Goal: Task Accomplishment & Management: Complete application form

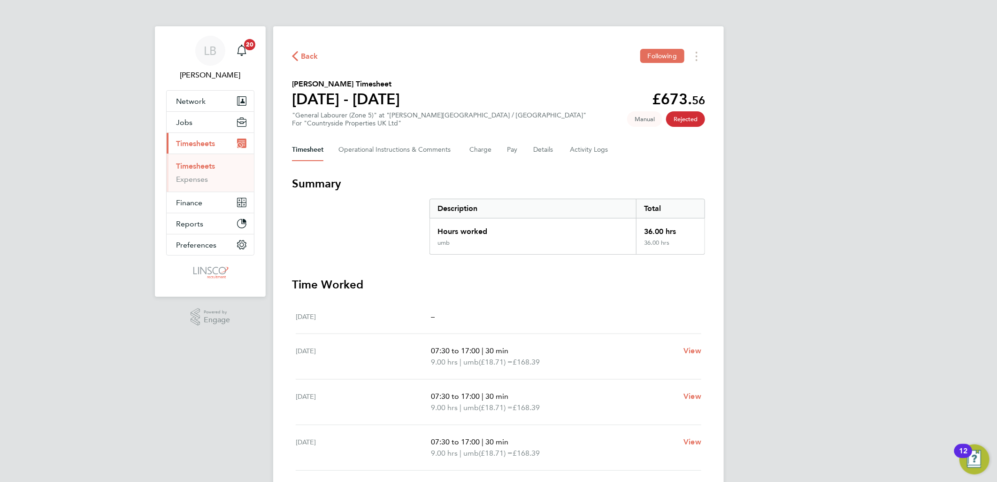
click at [167, 133] on button "Current page: Timesheets" at bounding box center [210, 143] width 87 height 21
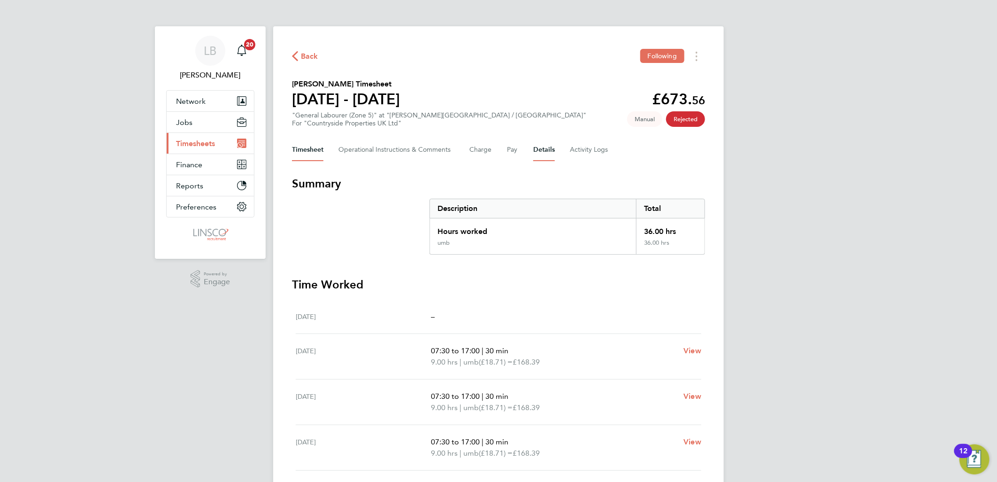
click at [547, 148] on button "Details" at bounding box center [544, 150] width 22 height 23
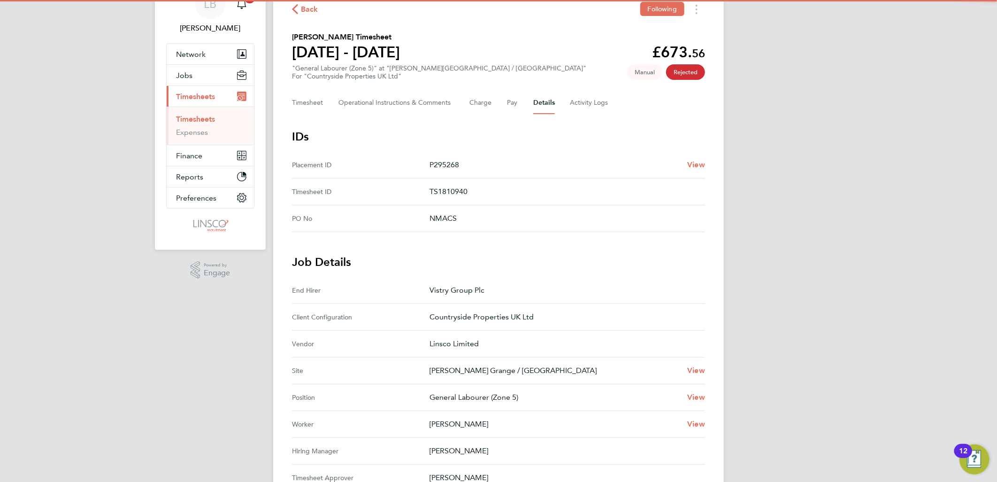
scroll to position [104, 0]
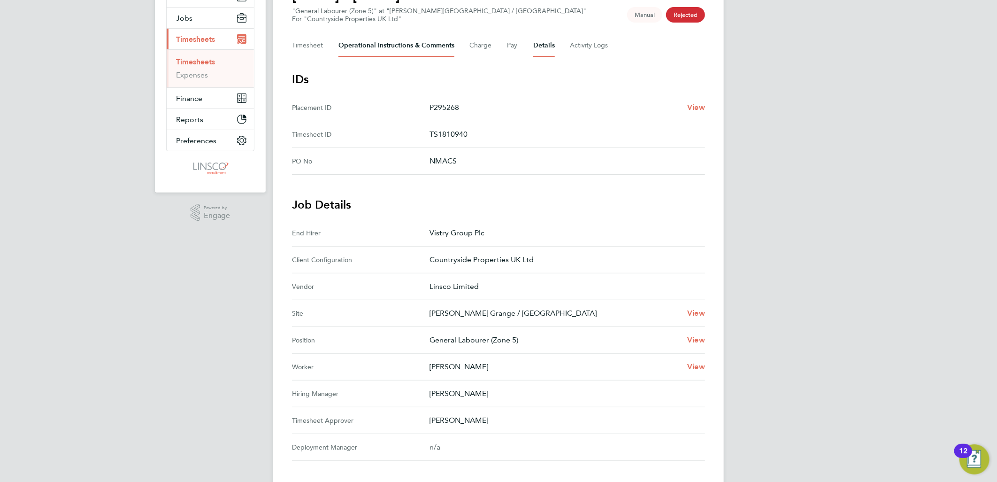
click at [401, 38] on Comments-tab "Operational Instructions & Comments" at bounding box center [397, 45] width 116 height 23
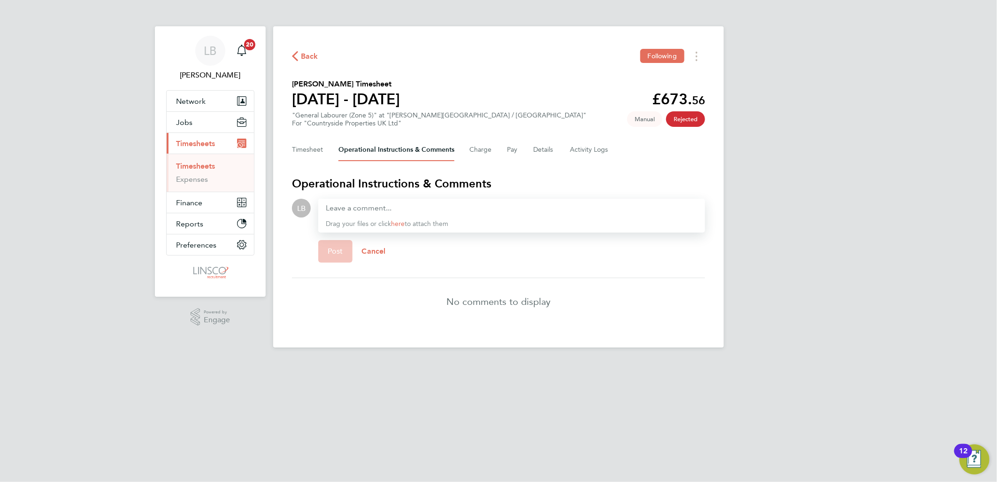
click at [302, 51] on span "Back" at bounding box center [309, 56] width 17 height 11
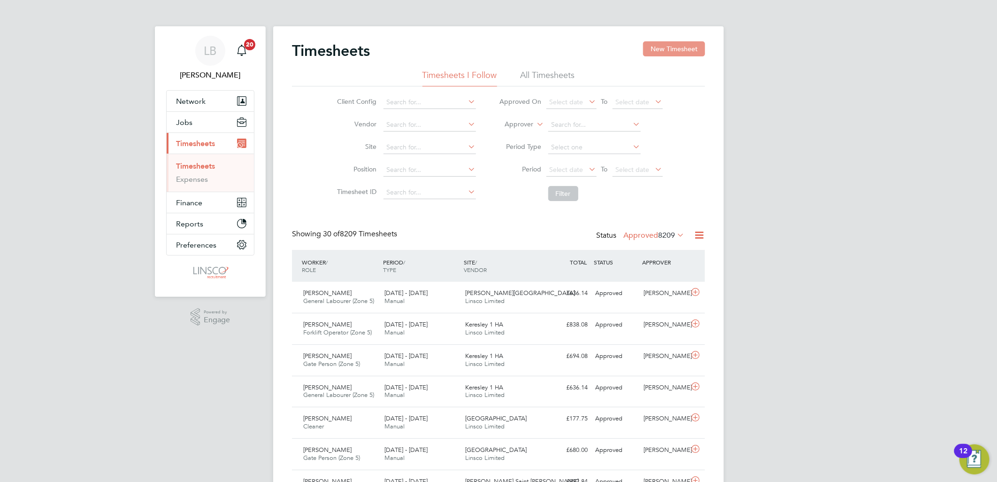
click at [653, 50] on button "New Timesheet" at bounding box center [674, 48] width 62 height 15
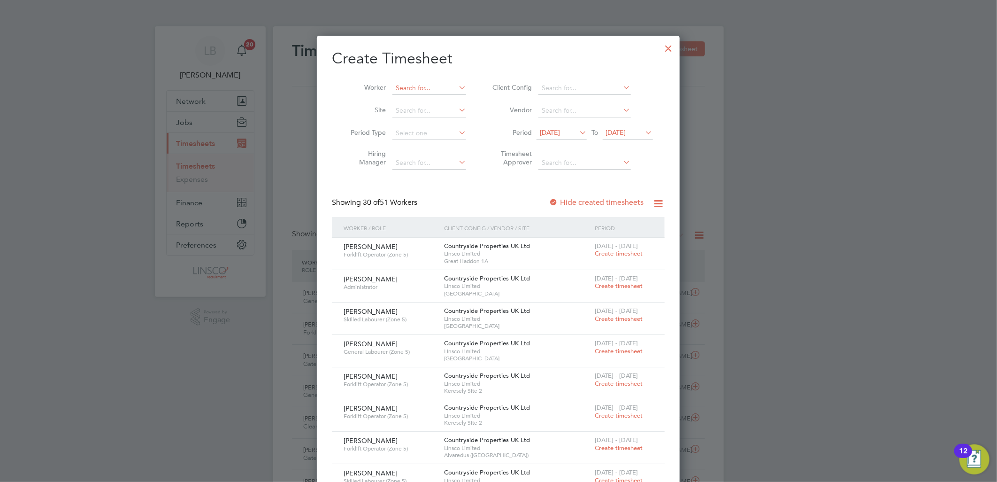
click at [413, 82] on input at bounding box center [430, 88] width 74 height 13
click at [426, 99] on li "Geor ge L owe" at bounding box center [429, 100] width 75 height 13
type input "[PERSON_NAME]"
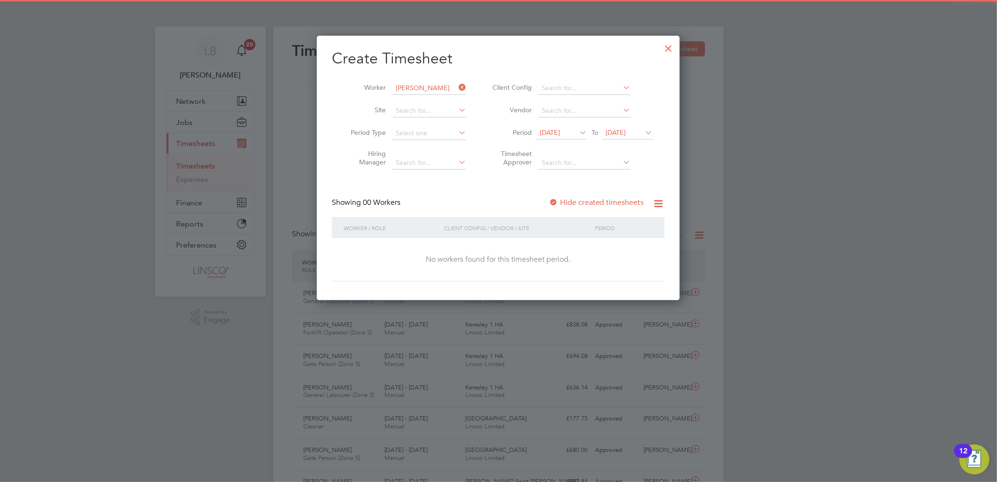
click at [597, 199] on label "Hide created timesheets" at bounding box center [596, 202] width 95 height 9
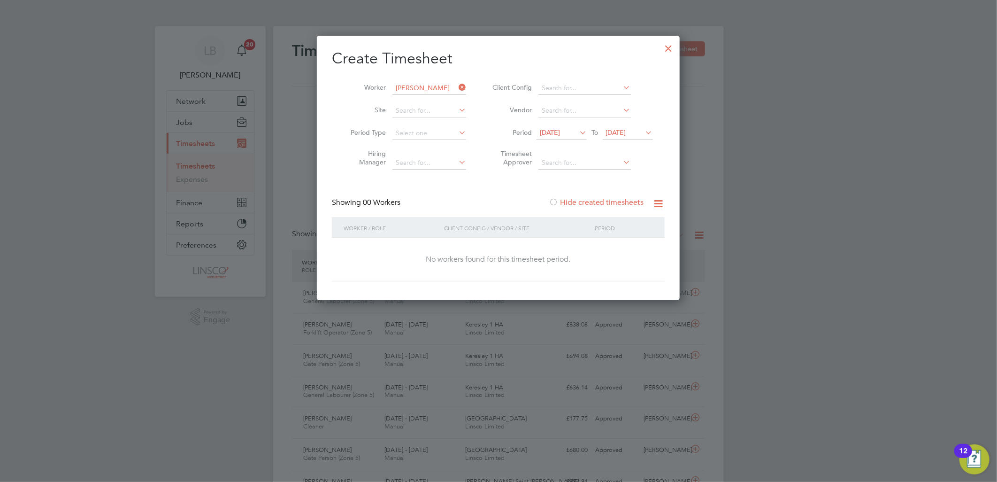
click at [603, 199] on label "Hide created timesheets" at bounding box center [596, 202] width 95 height 9
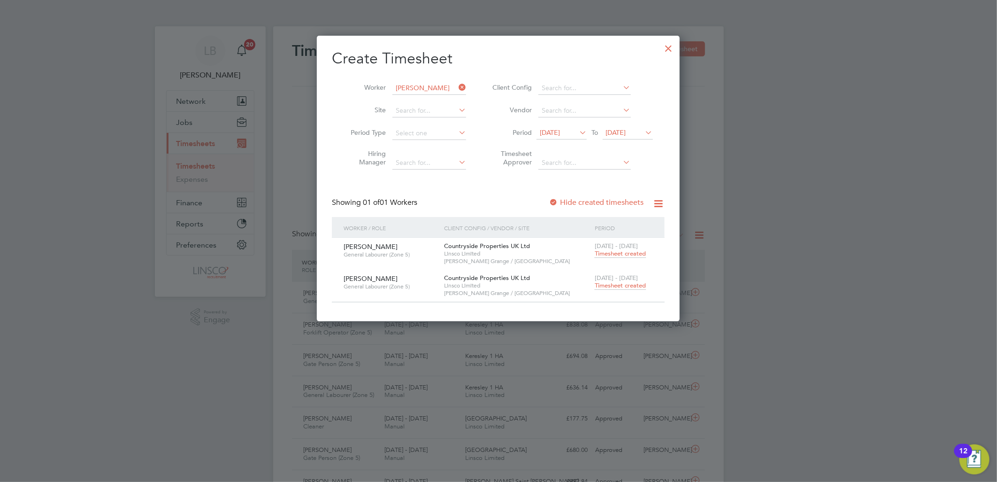
click at [616, 288] on span "Timesheet created" at bounding box center [620, 285] width 51 height 8
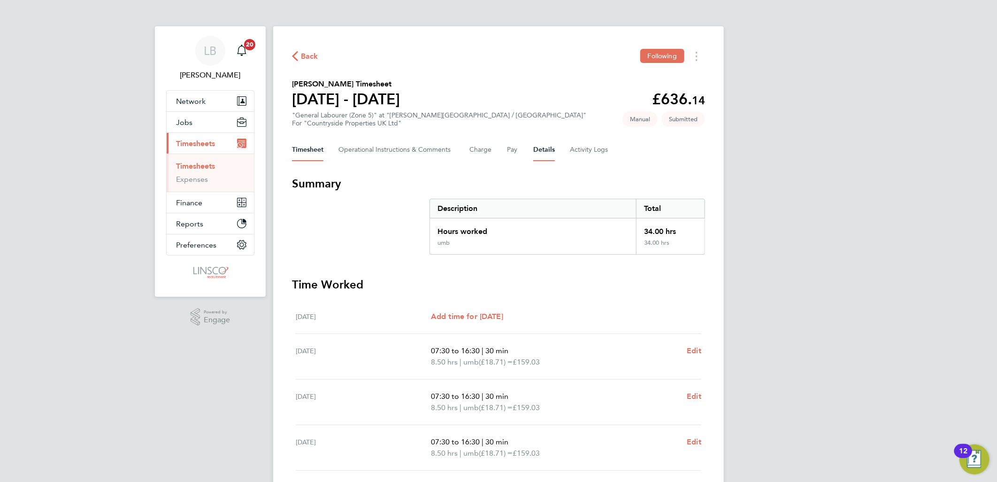
click at [541, 151] on button "Details" at bounding box center [544, 150] width 22 height 23
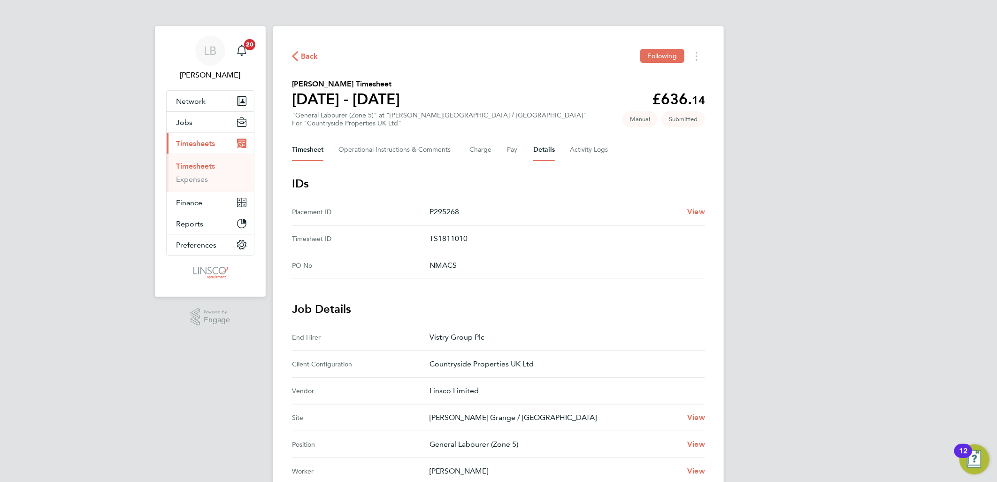
click at [304, 145] on button "Timesheet" at bounding box center [307, 150] width 31 height 23
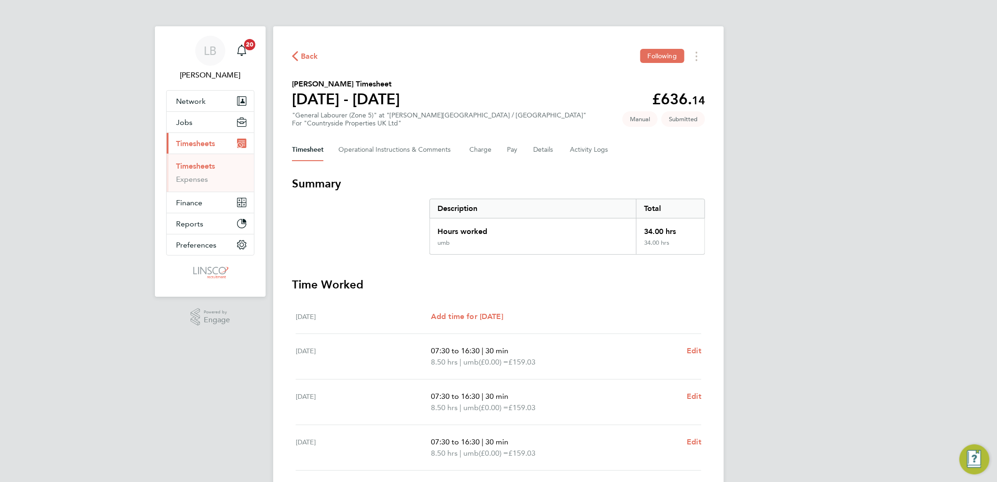
click at [308, 51] on span "Back" at bounding box center [309, 56] width 17 height 11
click at [415, 148] on Comments-tab "Operational Instructions & Comments" at bounding box center [397, 150] width 116 height 23
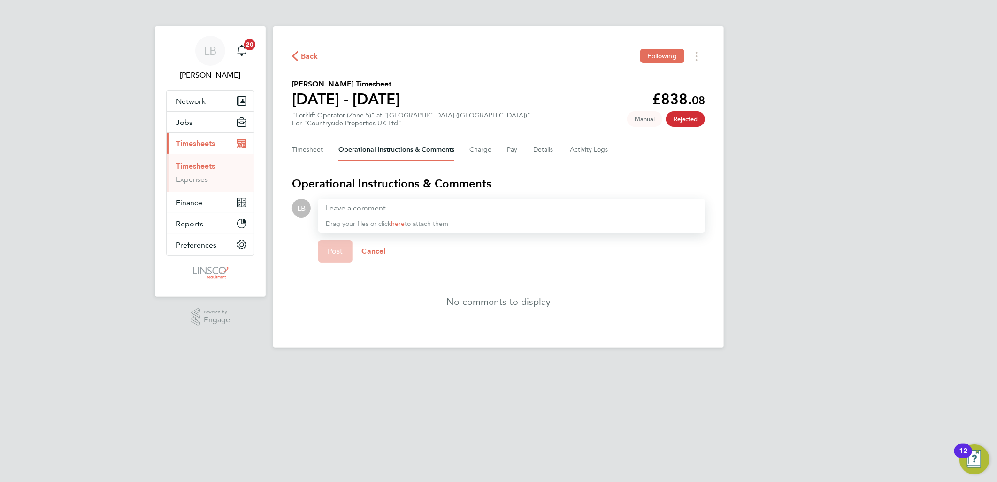
click at [309, 52] on span "Back" at bounding box center [309, 56] width 17 height 11
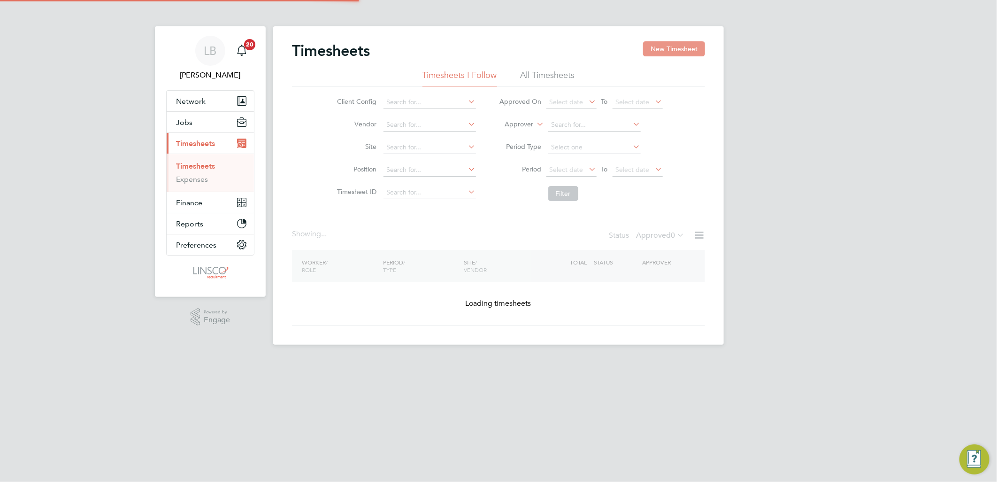
click at [671, 48] on button "New Timesheet" at bounding box center [674, 48] width 62 height 15
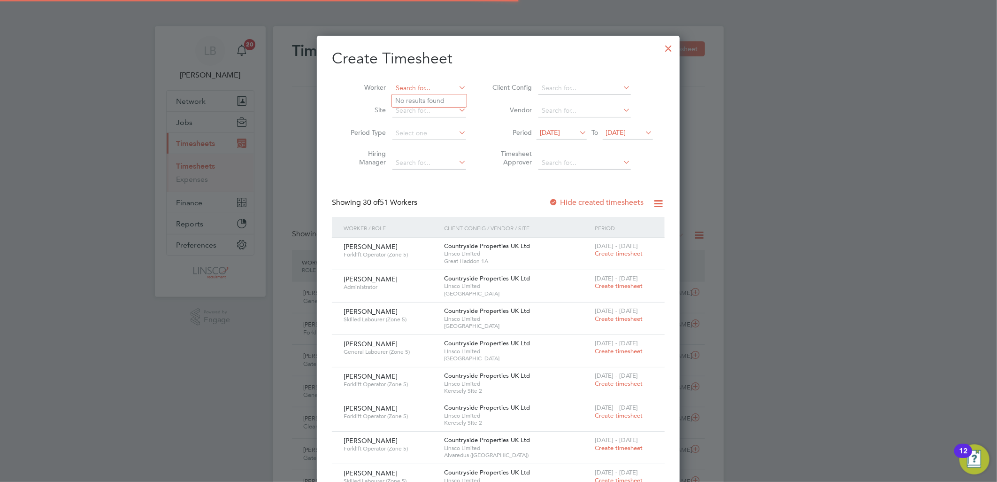
click at [427, 85] on input at bounding box center [430, 88] width 74 height 13
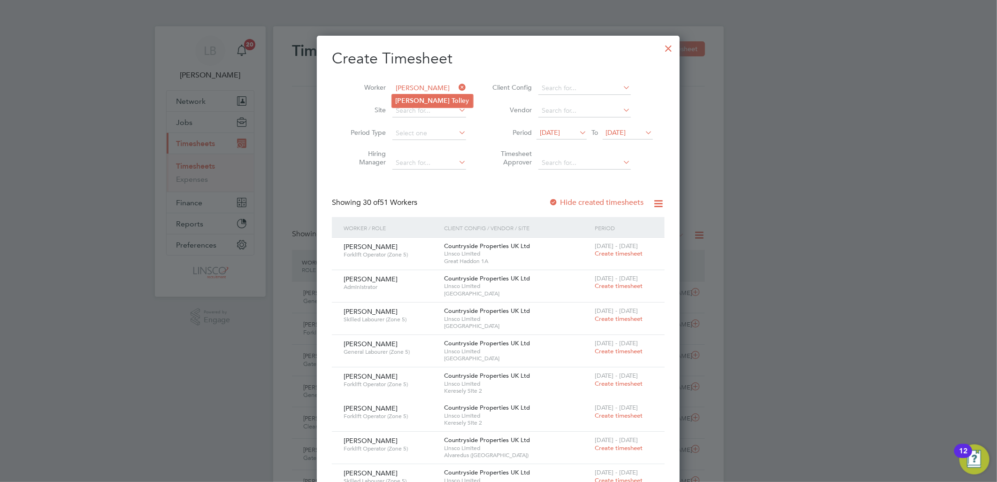
click at [431, 99] on li "John Tol ley" at bounding box center [432, 100] width 81 height 13
type input "[PERSON_NAME]"
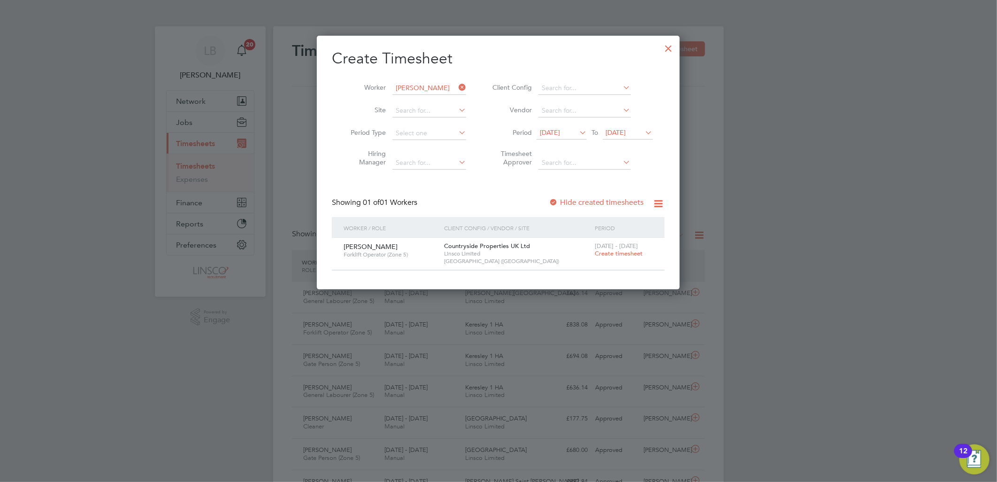
click at [611, 254] on span "Create timesheet" at bounding box center [619, 253] width 48 height 8
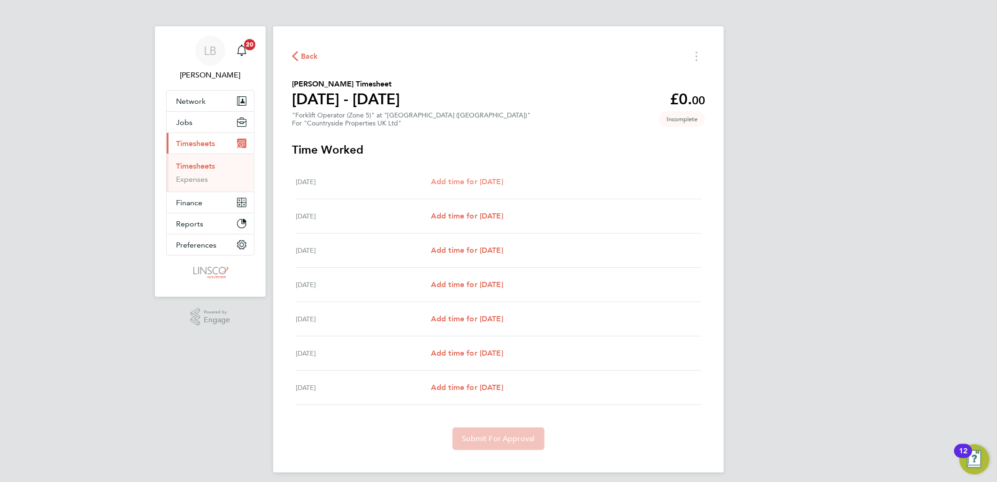
click at [480, 178] on span "Add time for [DATE]" at bounding box center [467, 181] width 72 height 9
select select "30"
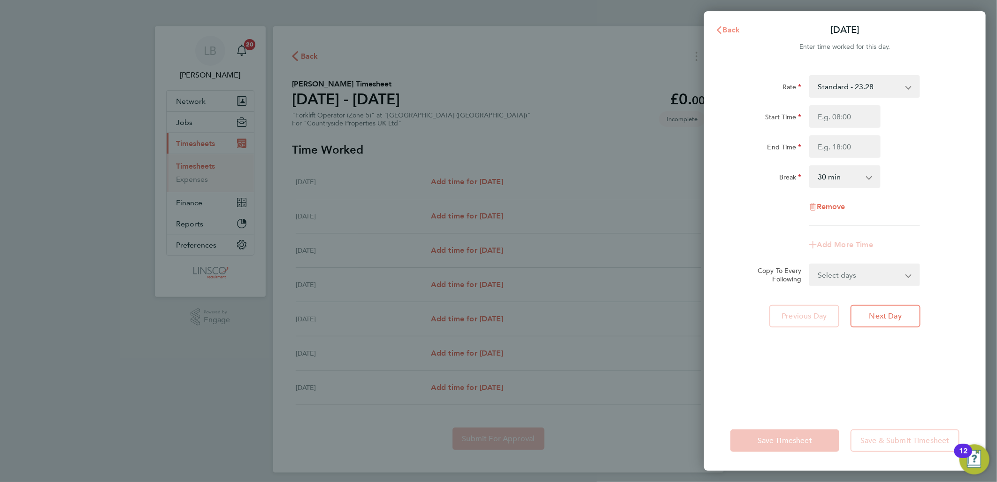
click at [727, 25] on span "Back" at bounding box center [731, 29] width 17 height 9
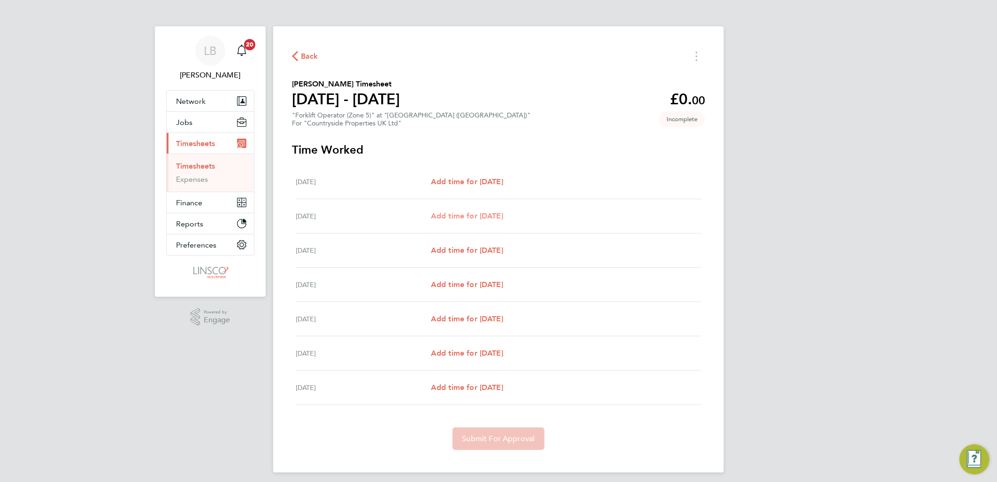
click at [453, 215] on span "Add time for Tue 26 Aug" at bounding box center [467, 215] width 72 height 9
select select "30"
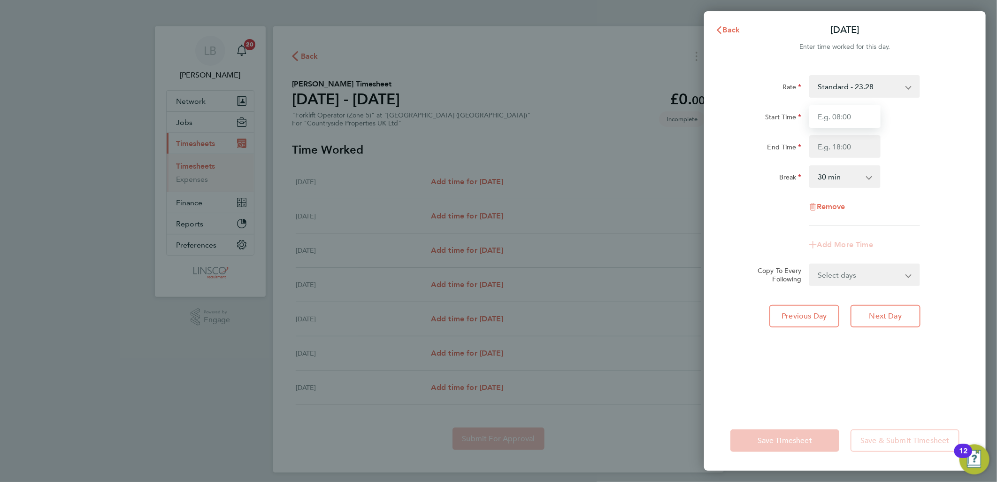
click at [839, 107] on input "Start Time" at bounding box center [845, 116] width 71 height 23
type input "07:30"
click at [823, 145] on input "1" at bounding box center [845, 146] width 71 height 23
type input "17:00"
click at [909, 123] on div "Start Time 07:30" at bounding box center [845, 116] width 237 height 23
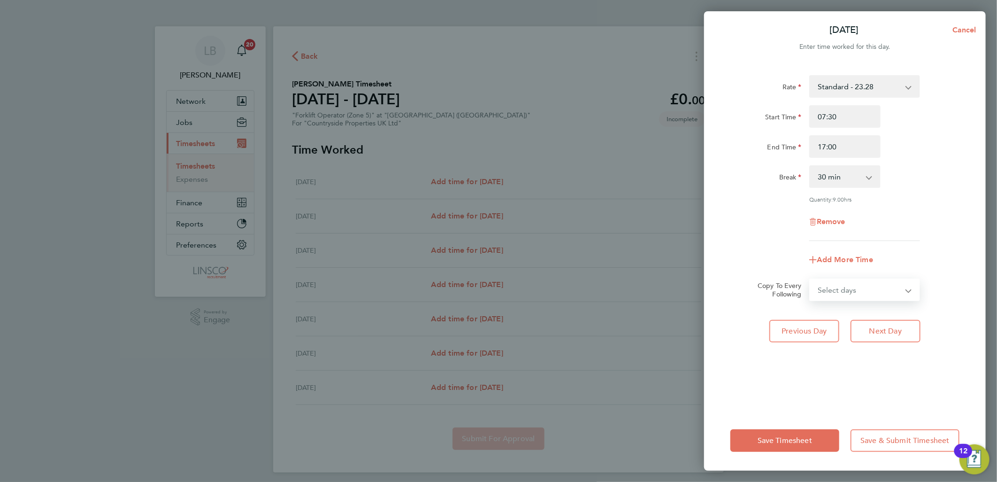
click at [833, 299] on select "Select days Day Weekday (Mon-Fri) Weekend (Sat-Sun) Wednesday Thursday Friday S…" at bounding box center [859, 289] width 99 height 21
select select "WEEKDAY"
click at [810, 279] on select "Select days Day Weekday (Mon-Fri) Weekend (Sat-Sun) Wednesday Thursday Friday S…" at bounding box center [859, 289] width 99 height 21
select select "2025-08-31"
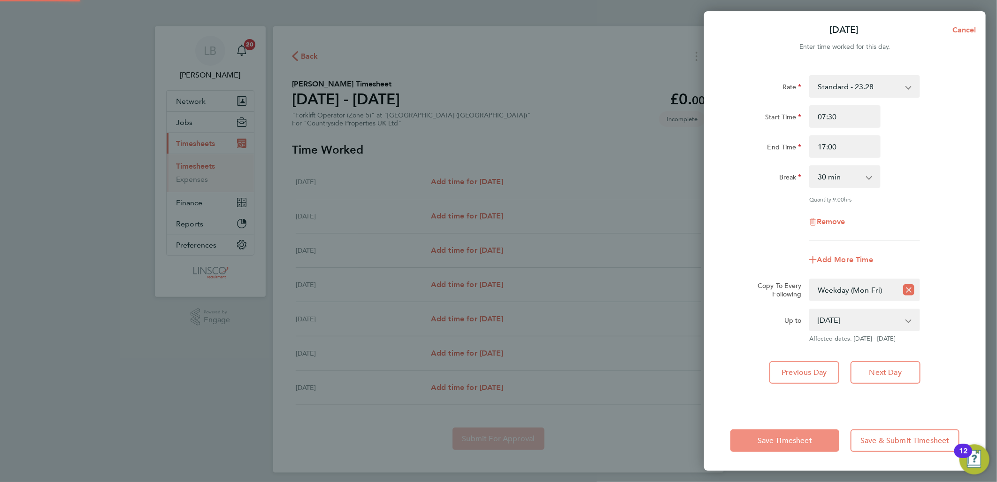
click at [799, 445] on button "Save Timesheet" at bounding box center [785, 440] width 109 height 23
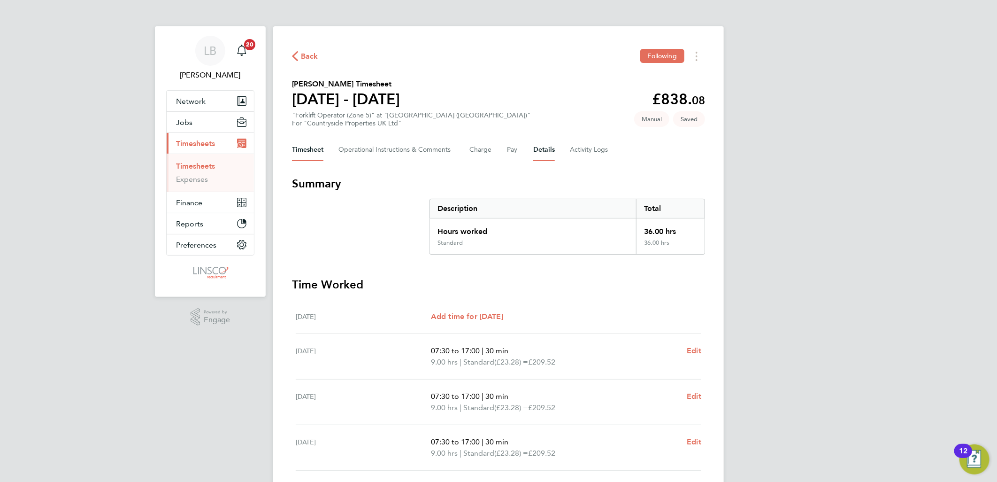
click at [539, 142] on button "Details" at bounding box center [544, 150] width 22 height 23
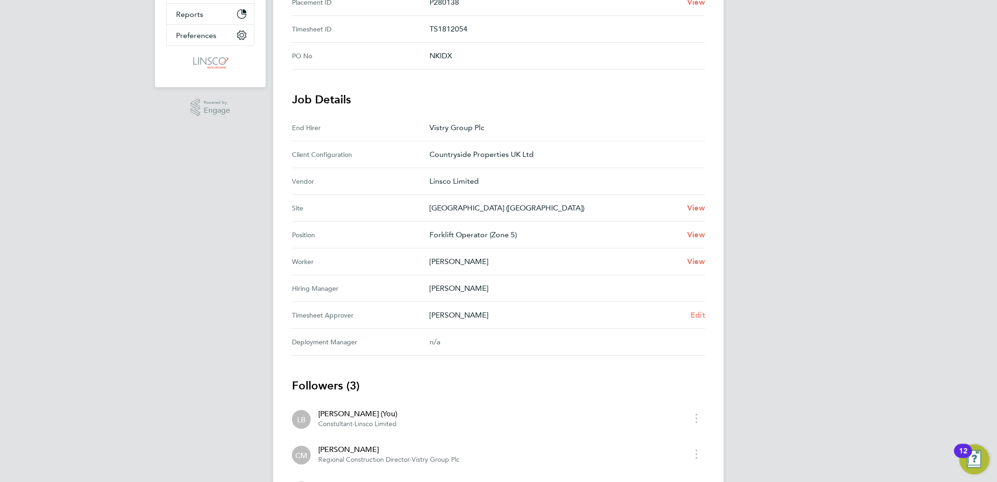
click at [693, 312] on span "Edit" at bounding box center [698, 314] width 15 height 9
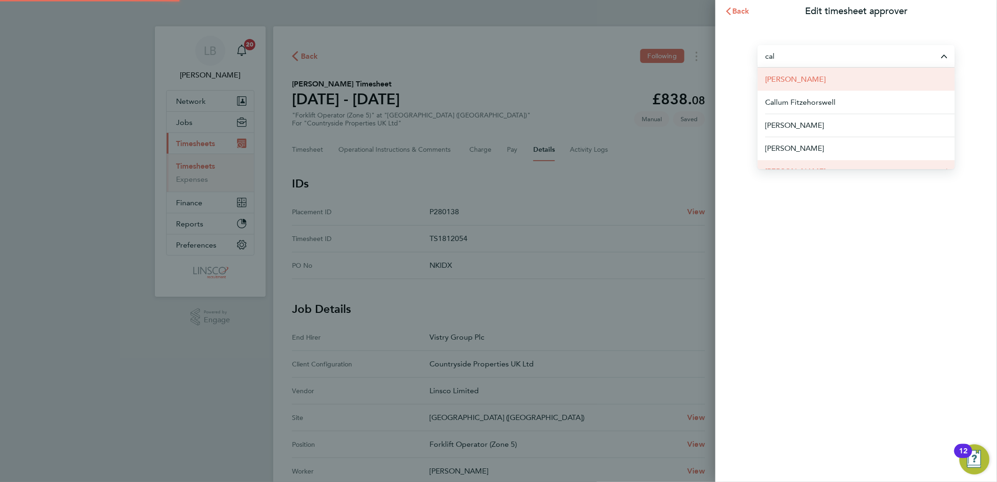
click at [812, 86] on li "[PERSON_NAME]" at bounding box center [856, 79] width 197 height 23
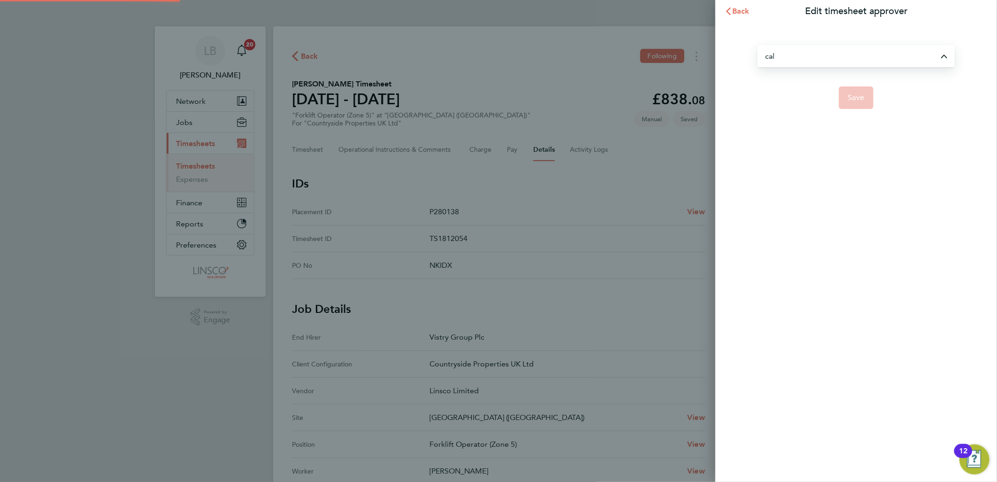
type input "[PERSON_NAME]"
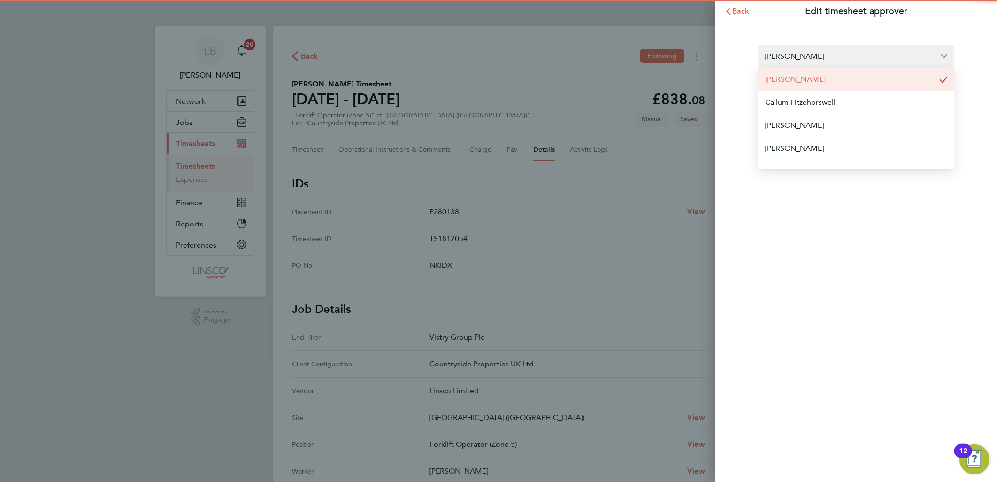
click at [871, 90] on button "Save" at bounding box center [856, 97] width 35 height 23
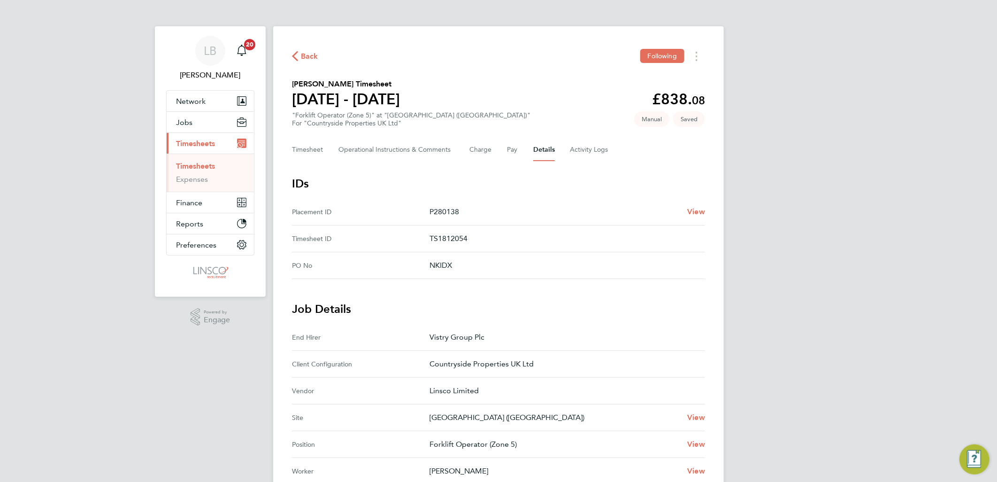
click at [853, 95] on div "LB Lauren Butler Notifications 20 Applications: Network Team Members Businesses…" at bounding box center [498, 390] width 997 height 781
click at [291, 143] on div "Back Following John Tolley's Timesheet 25 - 31 Aug 2025 £838. 08 "Forklift Oper…" at bounding box center [498, 396] width 451 height 740
click at [291, 149] on div "Back Following John Tolley's Timesheet 25 - 31 Aug 2025 £838. 08 "Forklift Oper…" at bounding box center [498, 396] width 451 height 740
click at [310, 145] on button "Timesheet" at bounding box center [307, 150] width 31 height 23
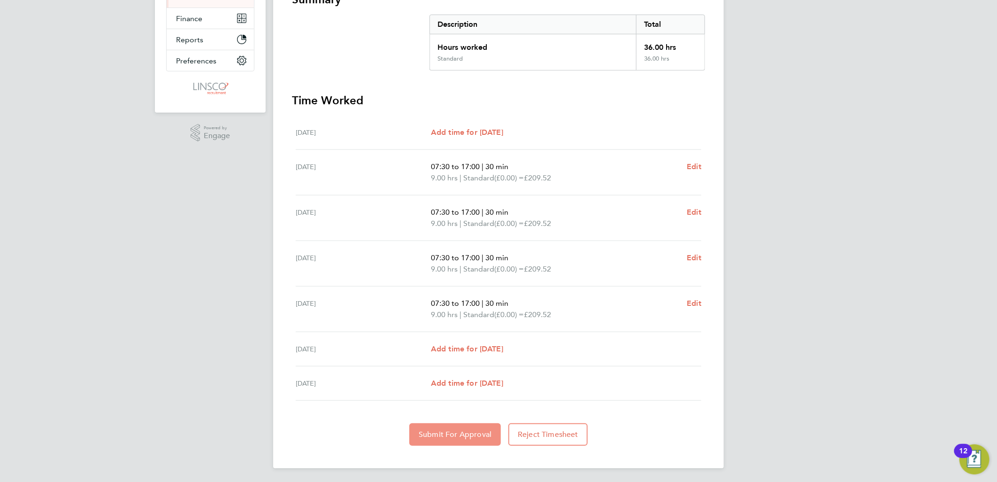
click at [444, 435] on span "Submit For Approval" at bounding box center [455, 434] width 73 height 9
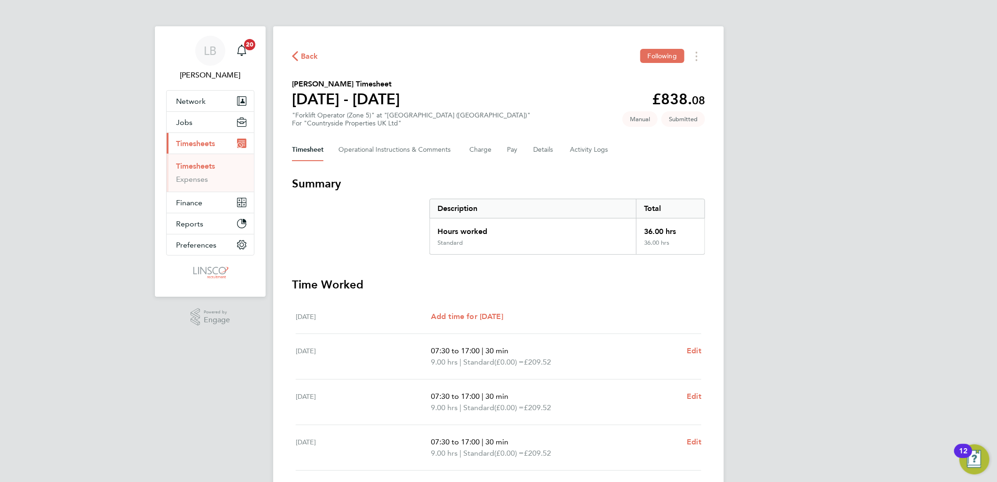
click at [306, 57] on span "Back" at bounding box center [309, 56] width 17 height 11
